Goal: Task Accomplishment & Management: Complete application form

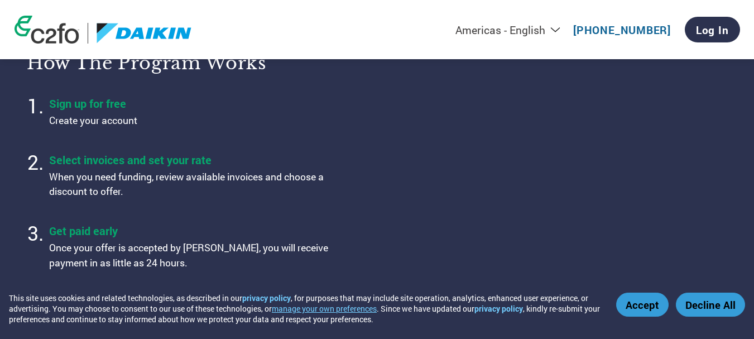
scroll to position [391, 0]
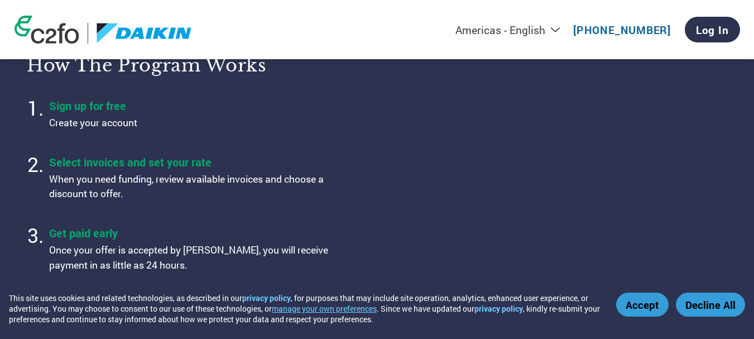
click at [643, 301] on button "Accept" at bounding box center [642, 305] width 52 height 24
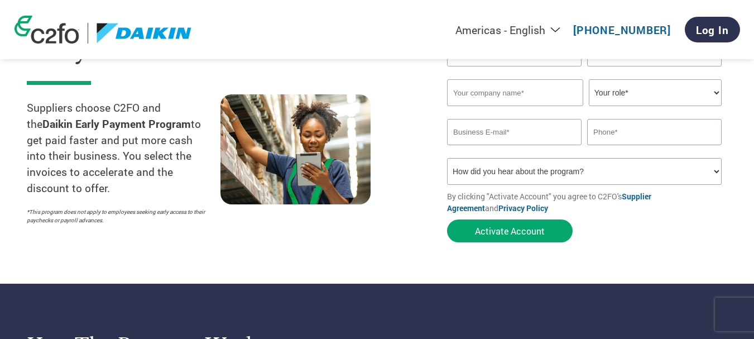
scroll to position [0, 0]
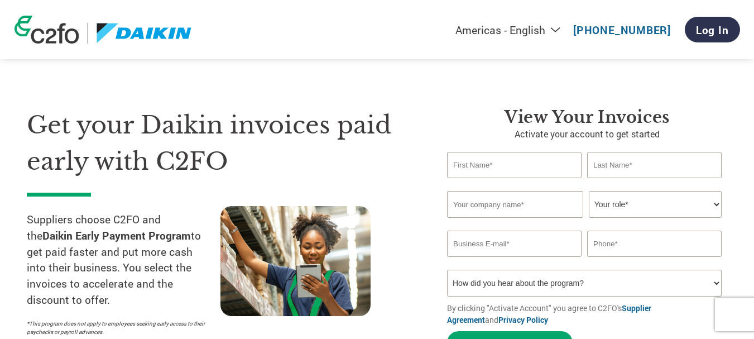
click at [540, 165] on input "text" at bounding box center [514, 165] width 135 height 26
type input "m"
type input "MAHESH"
type input "KUMAR"
click at [505, 197] on input "text" at bounding box center [515, 204] width 136 height 27
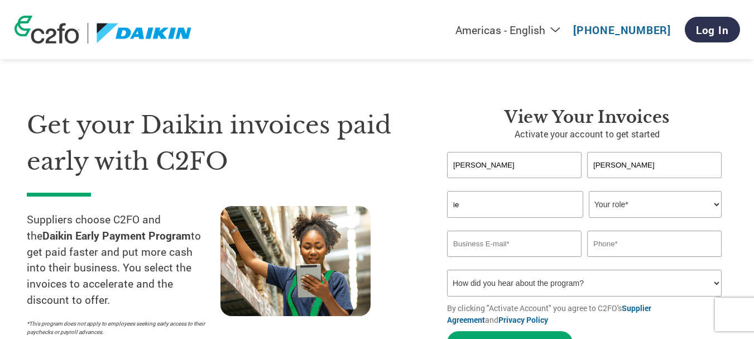
type input "IEPEC PRIVATE LIMITED"
type input "09664055931"
click at [597, 209] on select "Your role* CFO Controller Credit Manager Finance Director Treasurer CEO Preside…" at bounding box center [655, 204] width 133 height 27
select select "OWNER_FOUNDER"
click at [589, 191] on select "Your role* CFO Controller Credit Manager Finance Director Treasurer CEO Preside…" at bounding box center [655, 204] width 133 height 27
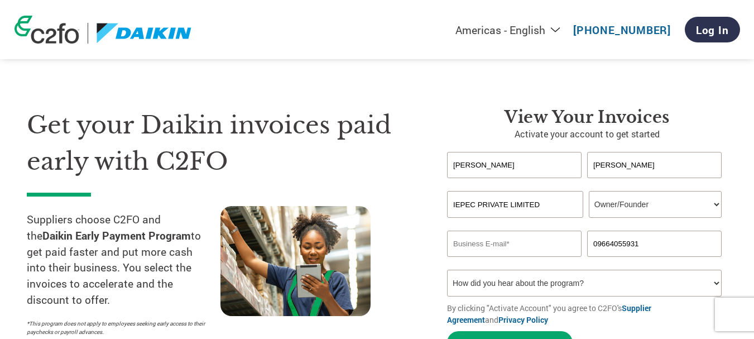
click at [525, 242] on input "email" at bounding box center [514, 244] width 135 height 26
type input "I"
type input "iepecpvtltd@gmail.com"
click at [415, 286] on div "Get your Daikin invoices paid early with C2FO Suppliers choose C2FO and the Dai…" at bounding box center [229, 233] width 404 height 252
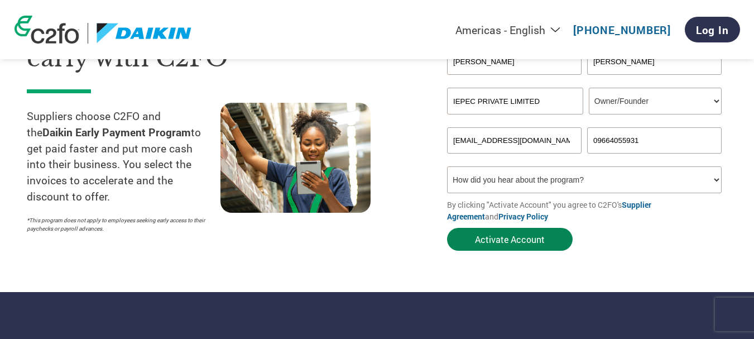
scroll to position [112, 0]
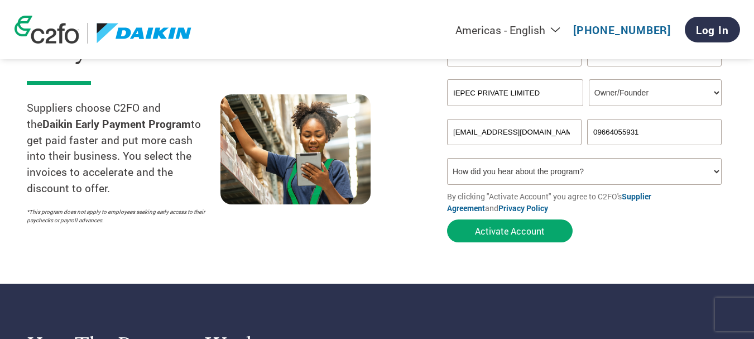
click at [589, 168] on select "How did you hear about the program? Received a letter Email Social Media Online…" at bounding box center [584, 171] width 275 height 27
select select "Email"
click at [447, 158] on select "How did you hear about the program? Received a letter Email Social Media Online…" at bounding box center [584, 171] width 275 height 27
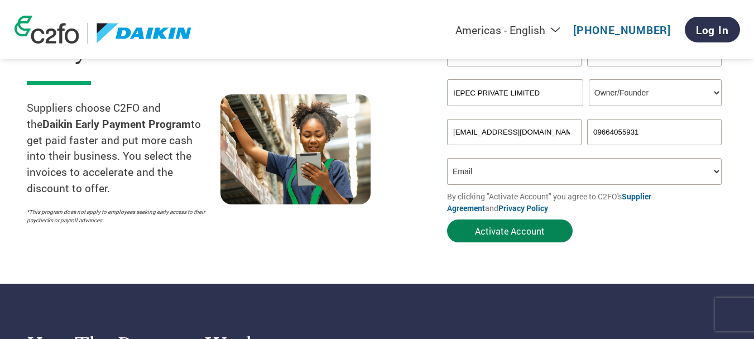
click at [519, 234] on button "Activate Account" at bounding box center [510, 230] width 126 height 23
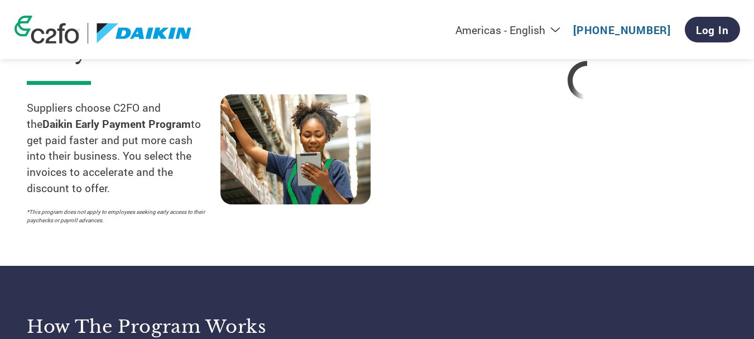
scroll to position [56, 0]
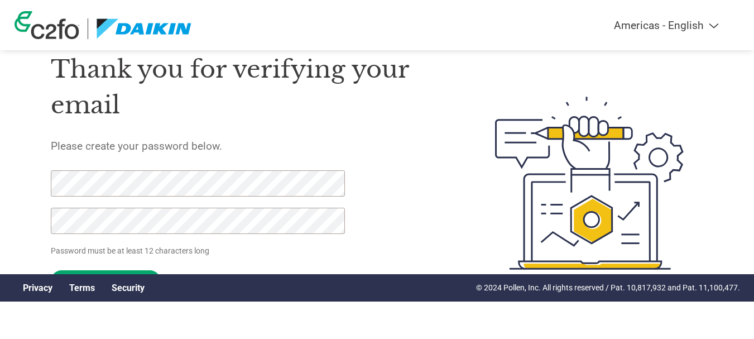
scroll to position [58, 0]
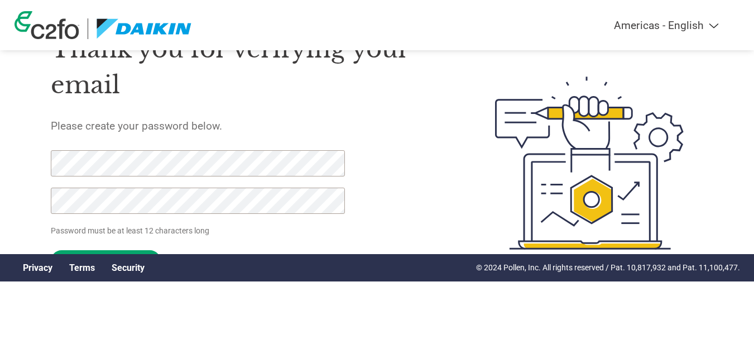
click at [214, 240] on form "Password must be at least 12 characters long Set Password Need help? Contact Su…" at bounding box center [208, 213] width 314 height 127
click at [131, 251] on input "Set Password" at bounding box center [106, 261] width 110 height 22
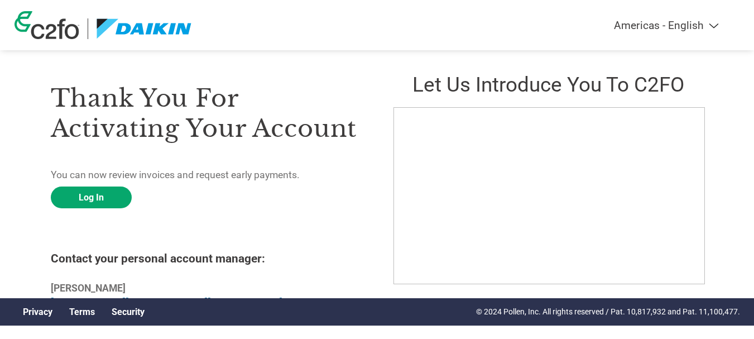
scroll to position [0, 0]
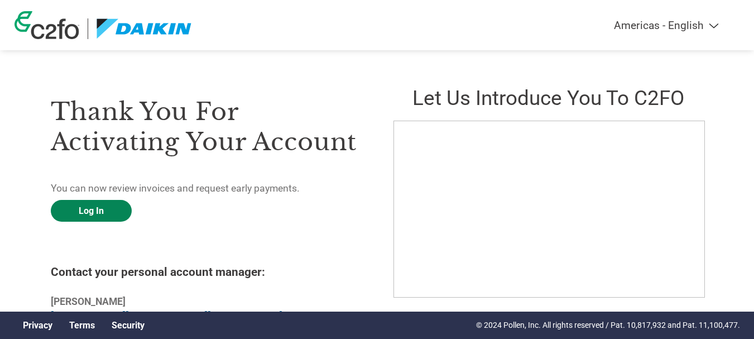
click at [100, 214] on link "Log In" at bounding box center [91, 211] width 81 height 22
